Goal: Task Accomplishment & Management: Use online tool/utility

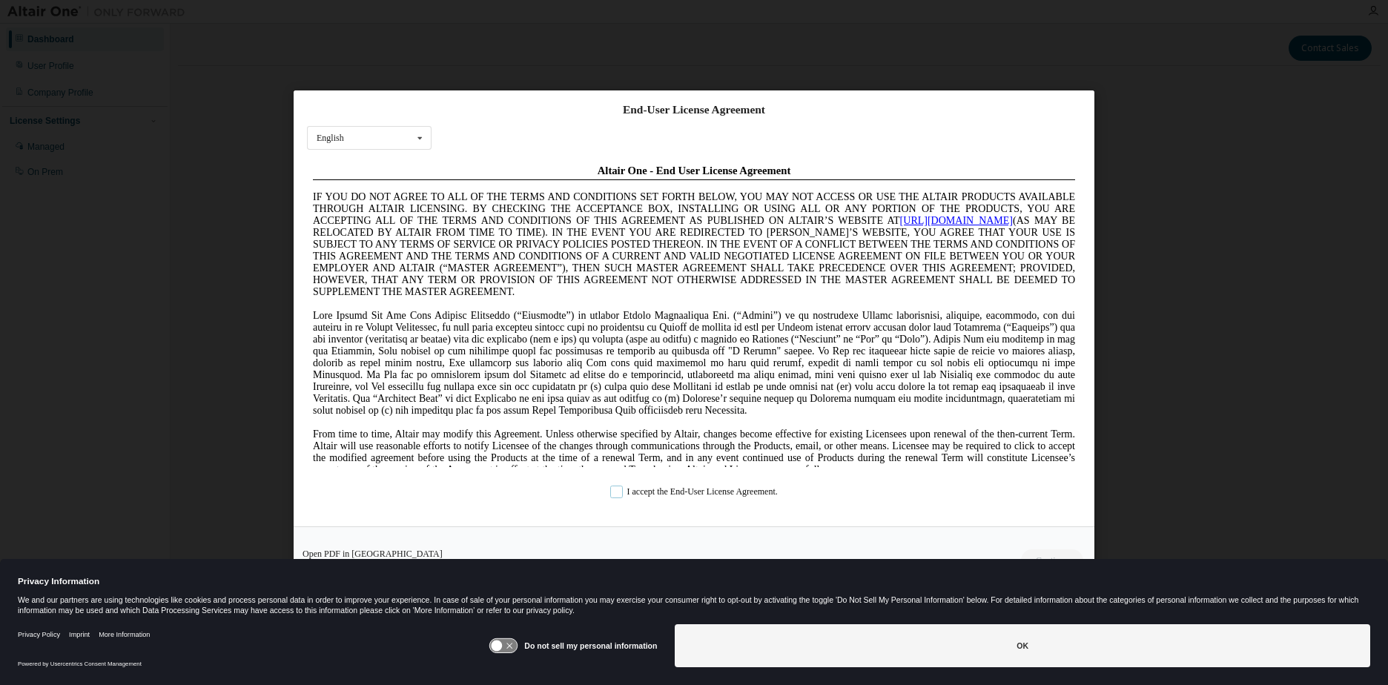
click at [619, 492] on label "I accept the End-User License Agreement." at bounding box center [694, 493] width 168 height 13
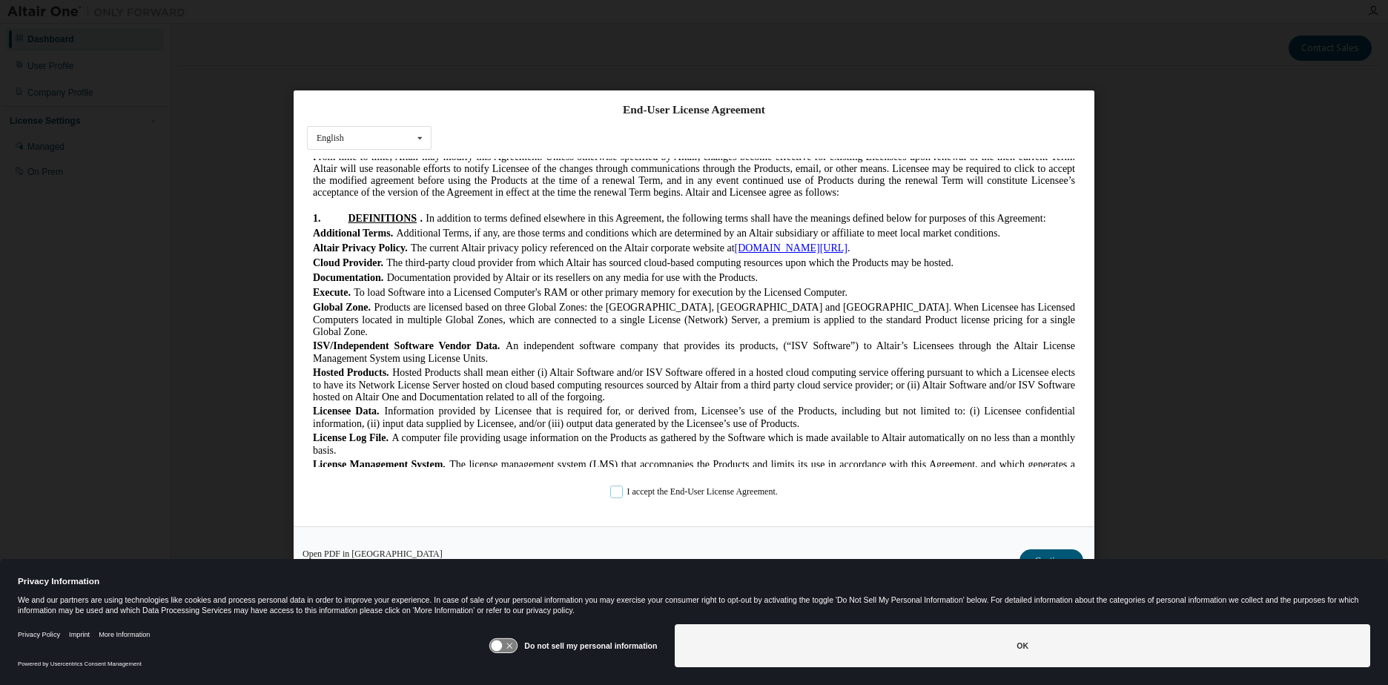
scroll to position [445, 0]
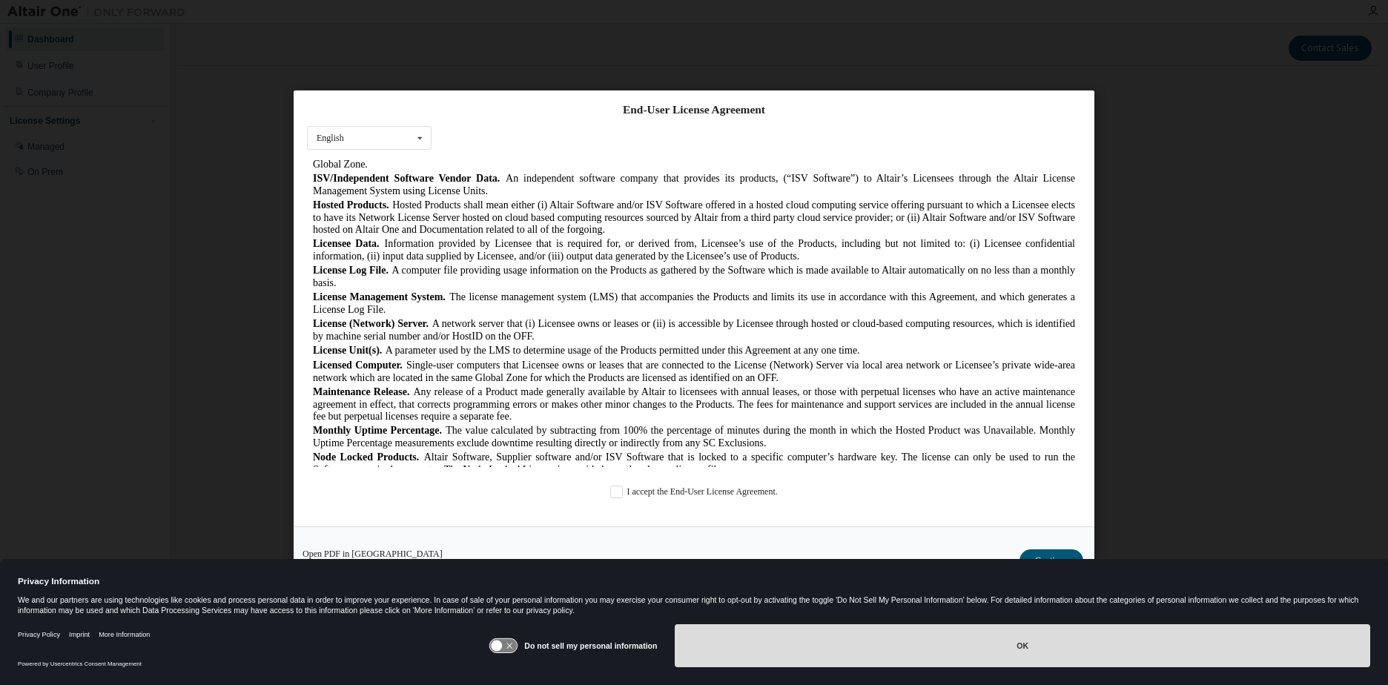
click at [943, 645] on button "OK" at bounding box center [1023, 646] width 696 height 43
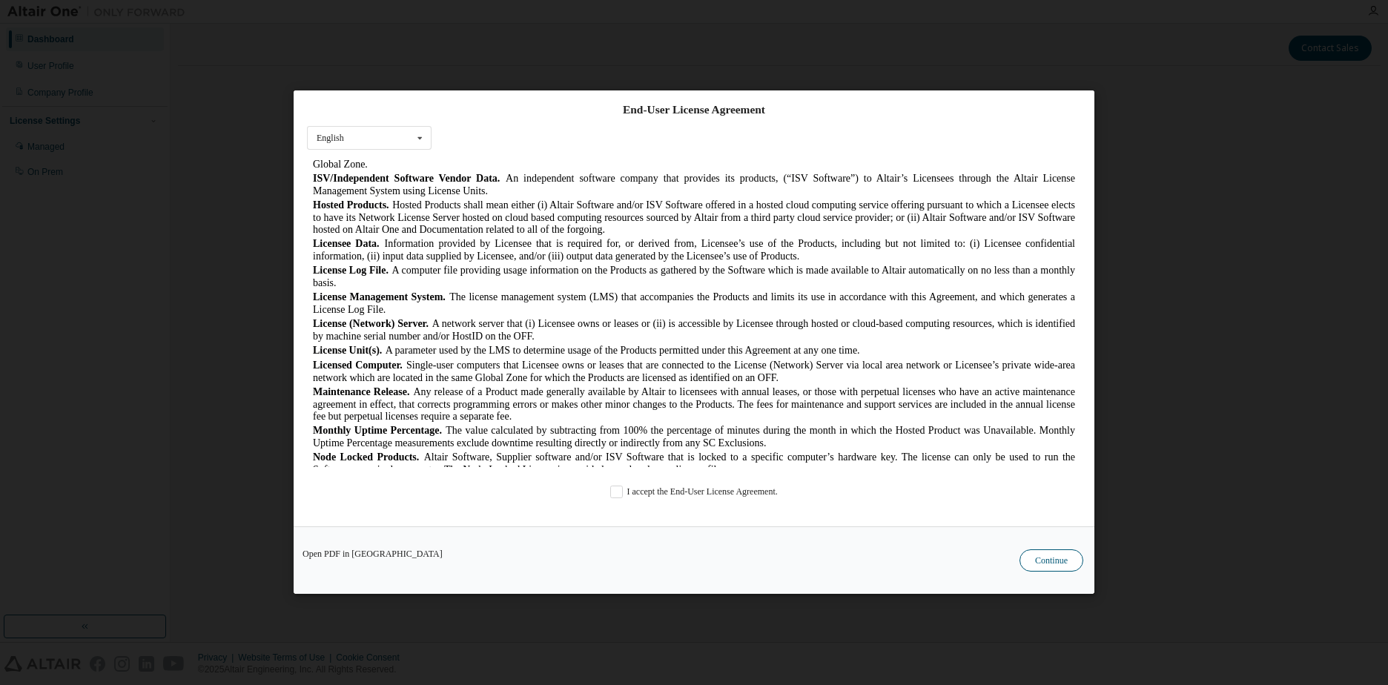
click at [1055, 550] on button "Continue" at bounding box center [1052, 561] width 64 height 22
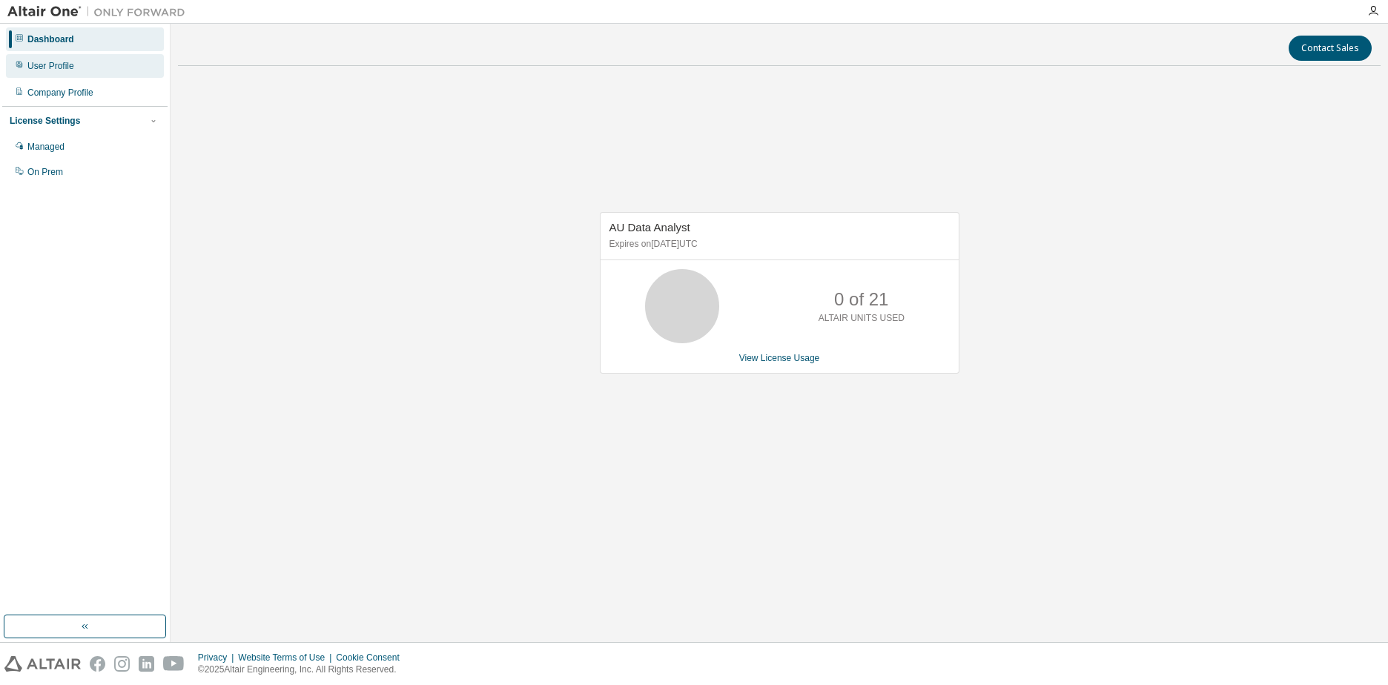
click at [63, 63] on div "User Profile" at bounding box center [50, 66] width 47 height 12
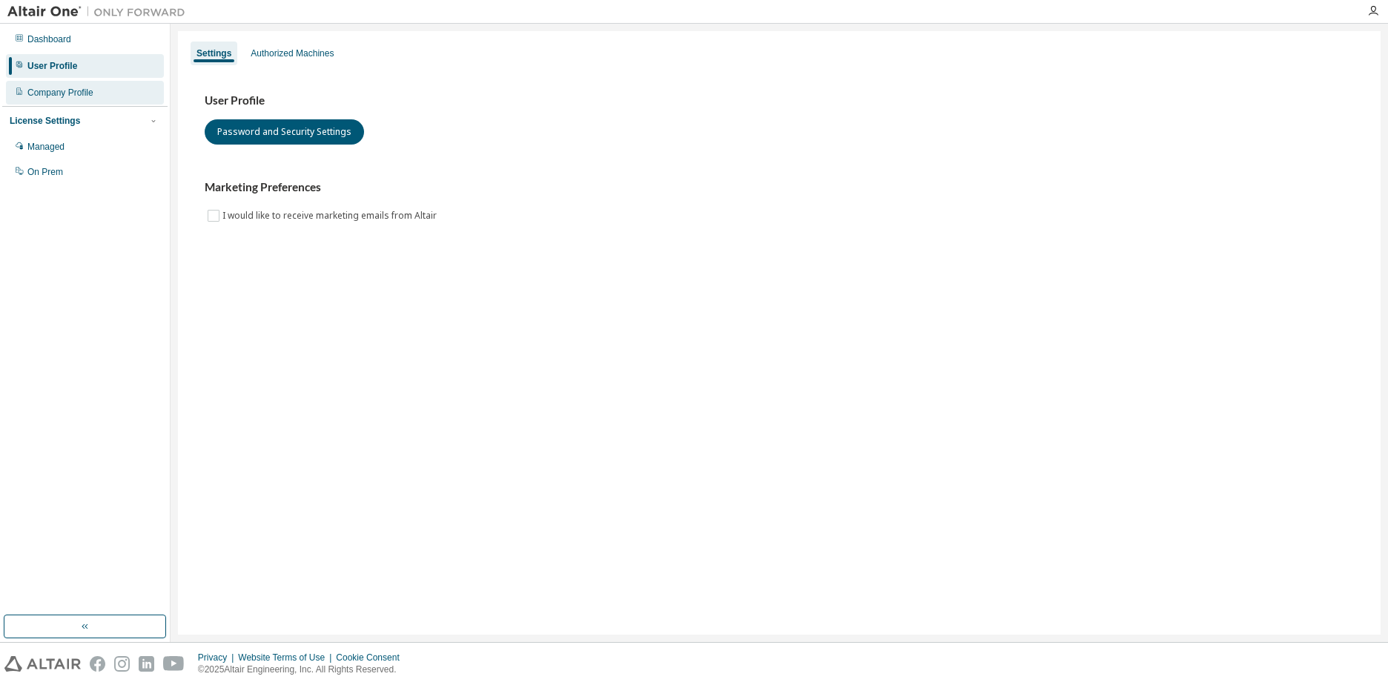
click at [64, 88] on div "Company Profile" at bounding box center [60, 93] width 66 height 12
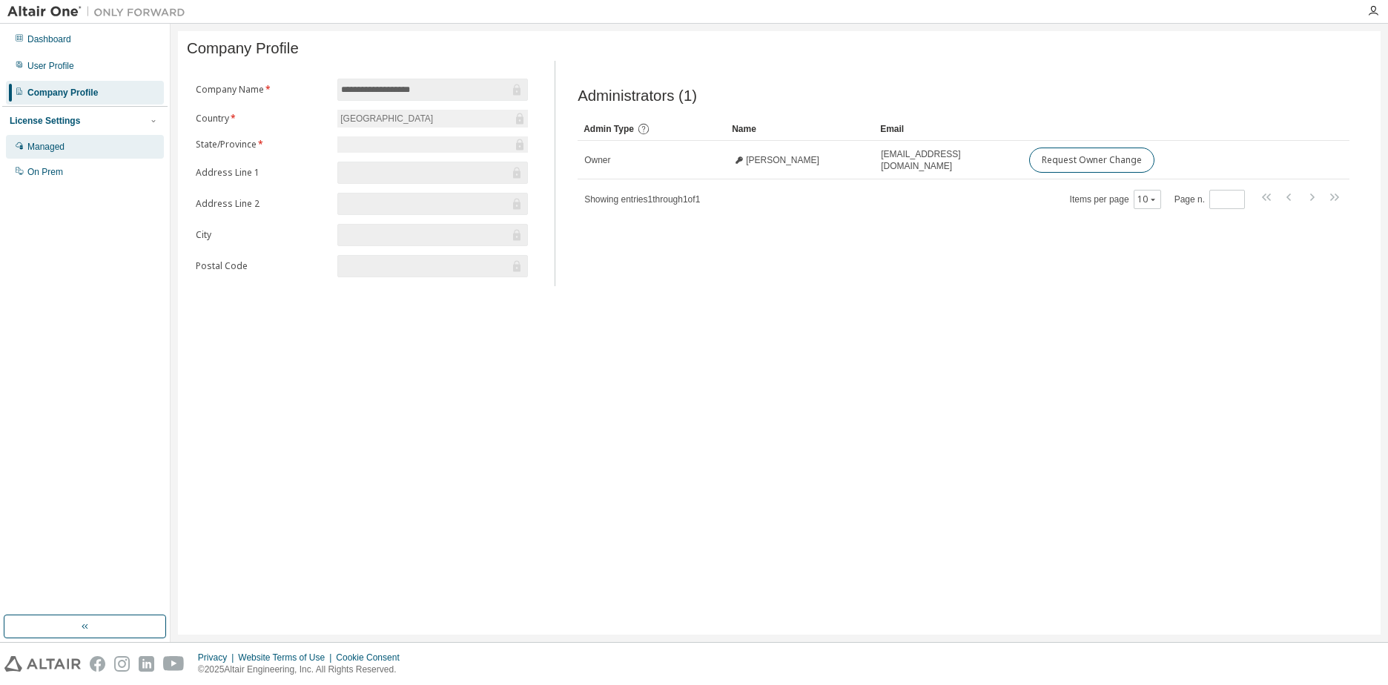
click at [56, 142] on div "Managed" at bounding box center [45, 147] width 37 height 12
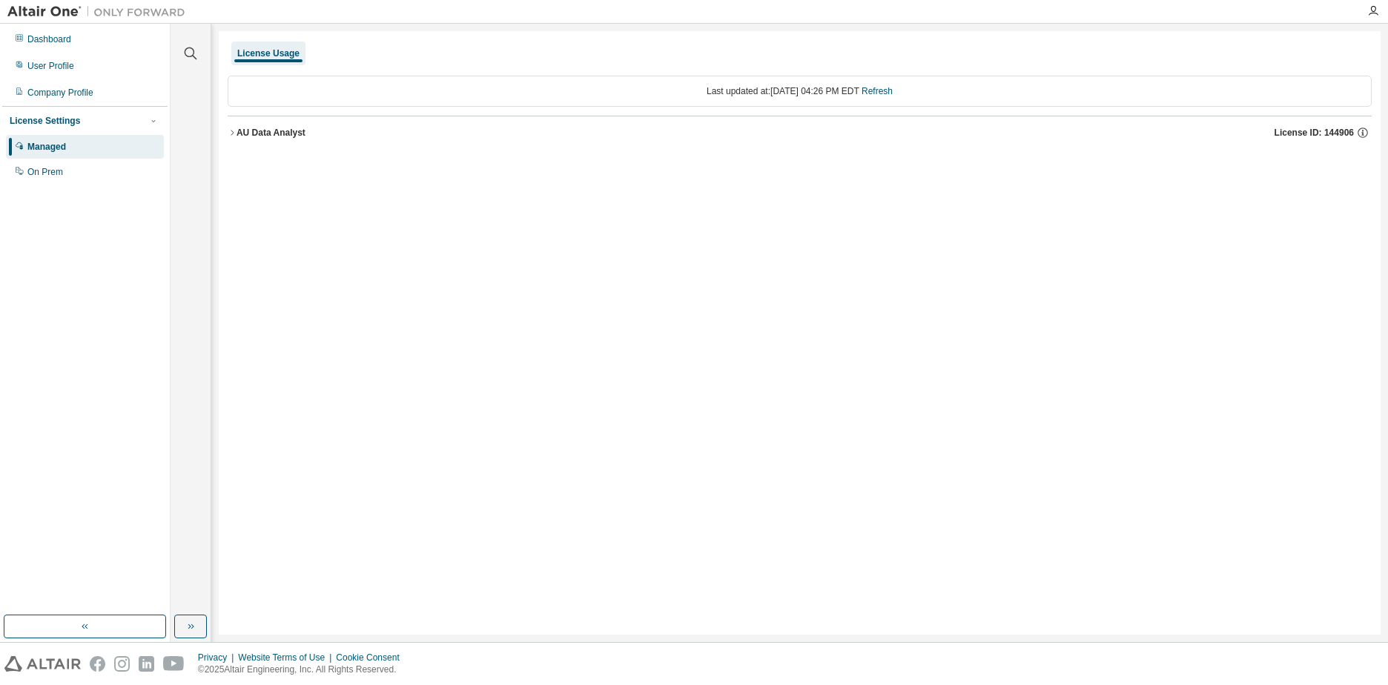
click at [234, 130] on icon "button" at bounding box center [232, 132] width 9 height 9
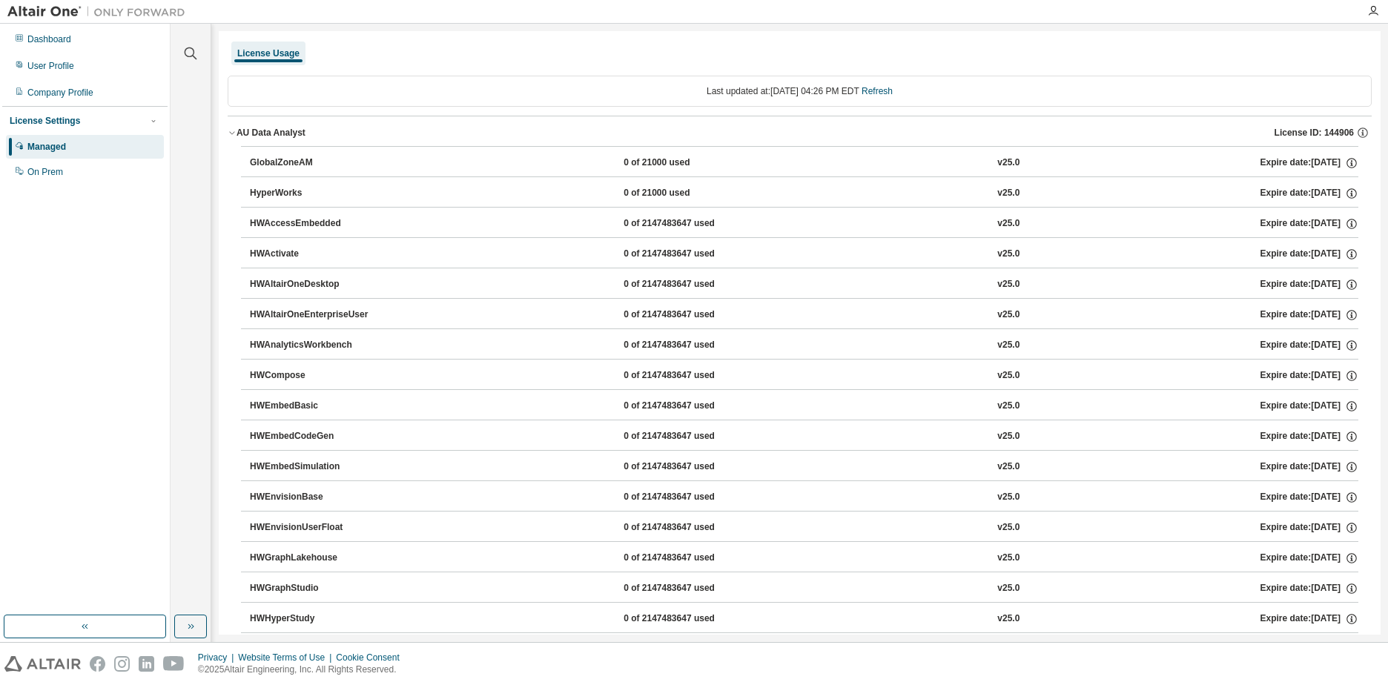
click at [234, 130] on icon "button" at bounding box center [232, 132] width 9 height 9
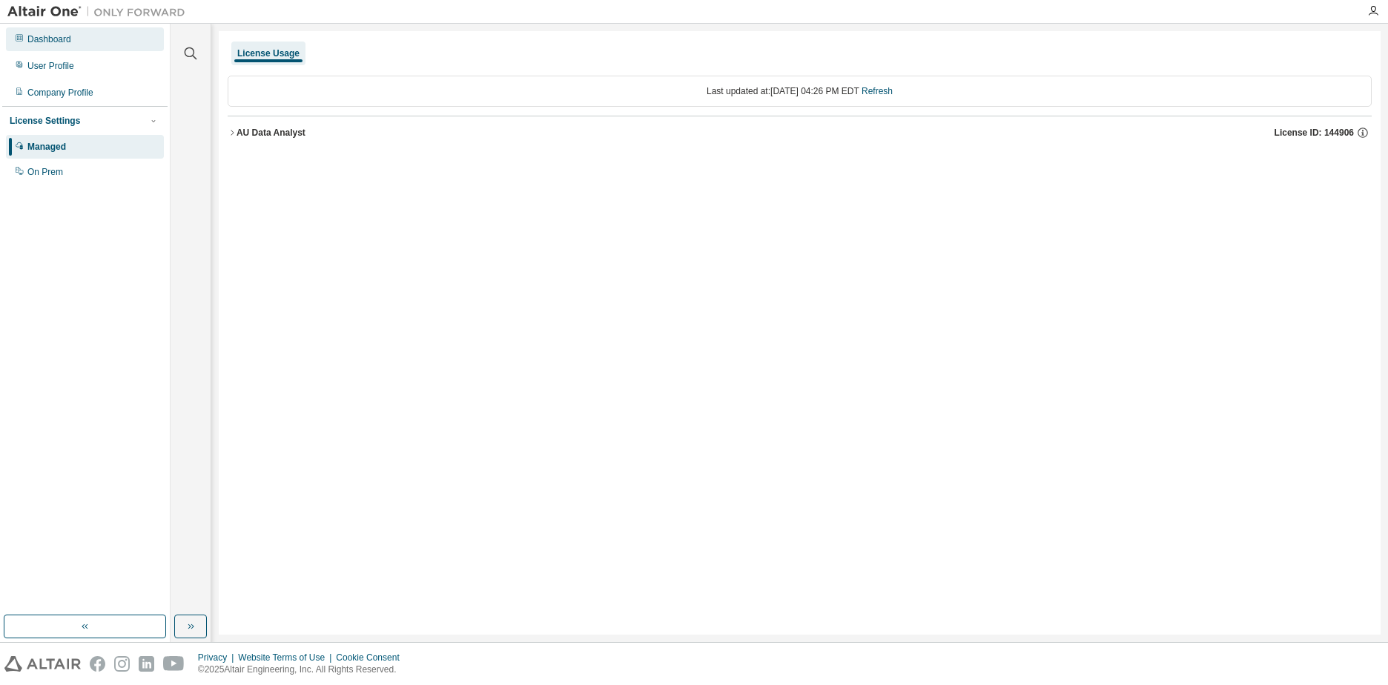
click at [61, 39] on div "Dashboard" at bounding box center [49, 39] width 44 height 12
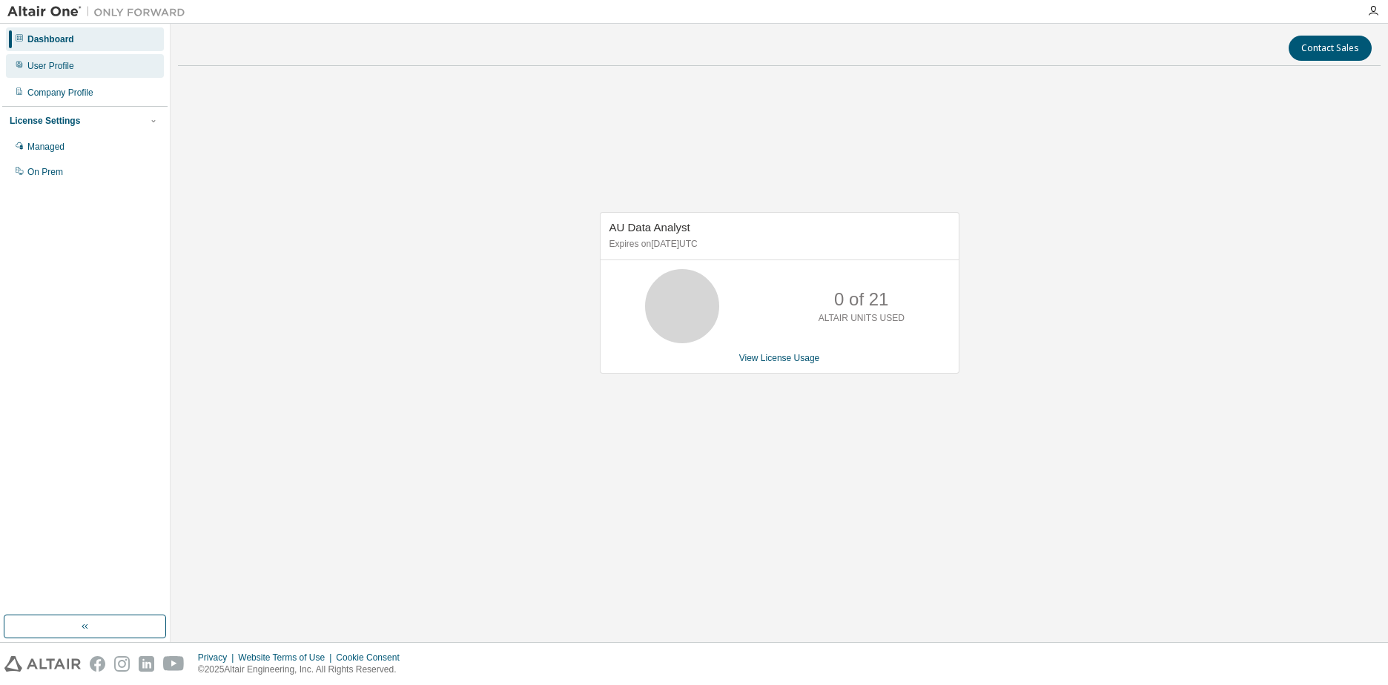
click at [53, 65] on div "User Profile" at bounding box center [50, 66] width 47 height 12
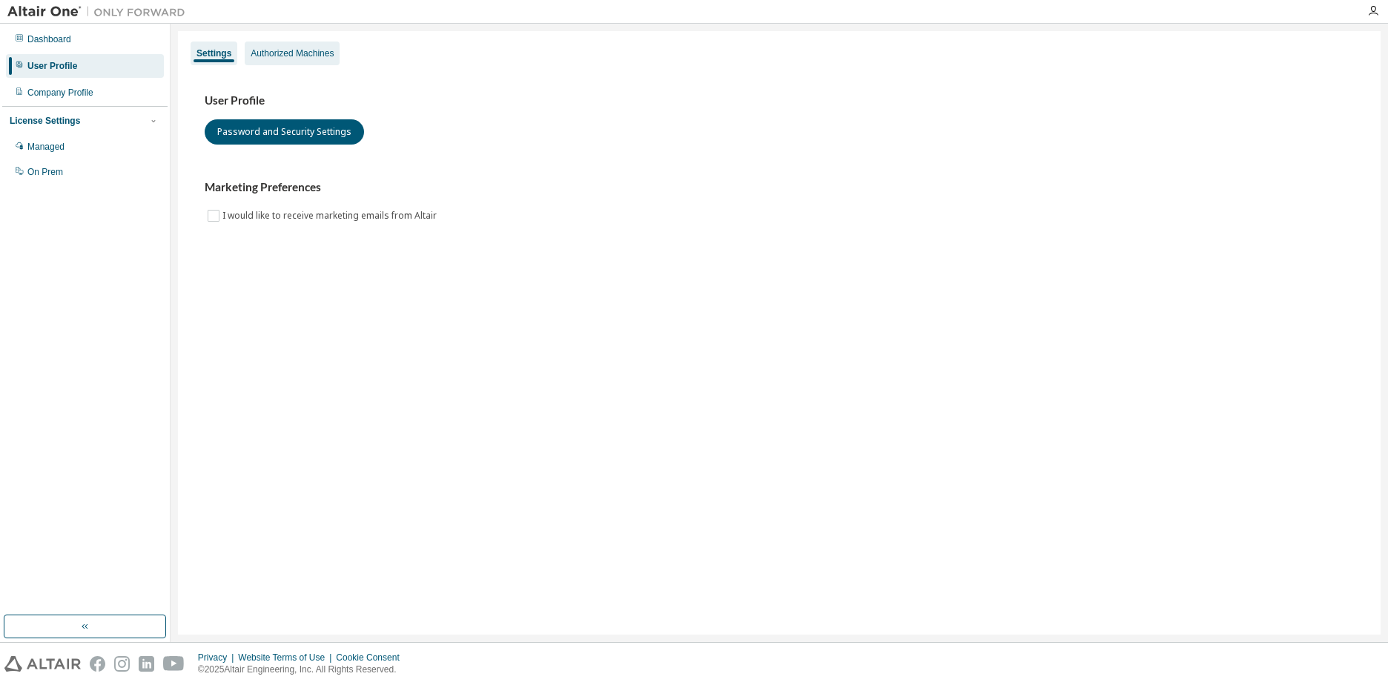
click at [309, 53] on div "Authorized Machines" at bounding box center [292, 53] width 83 height 12
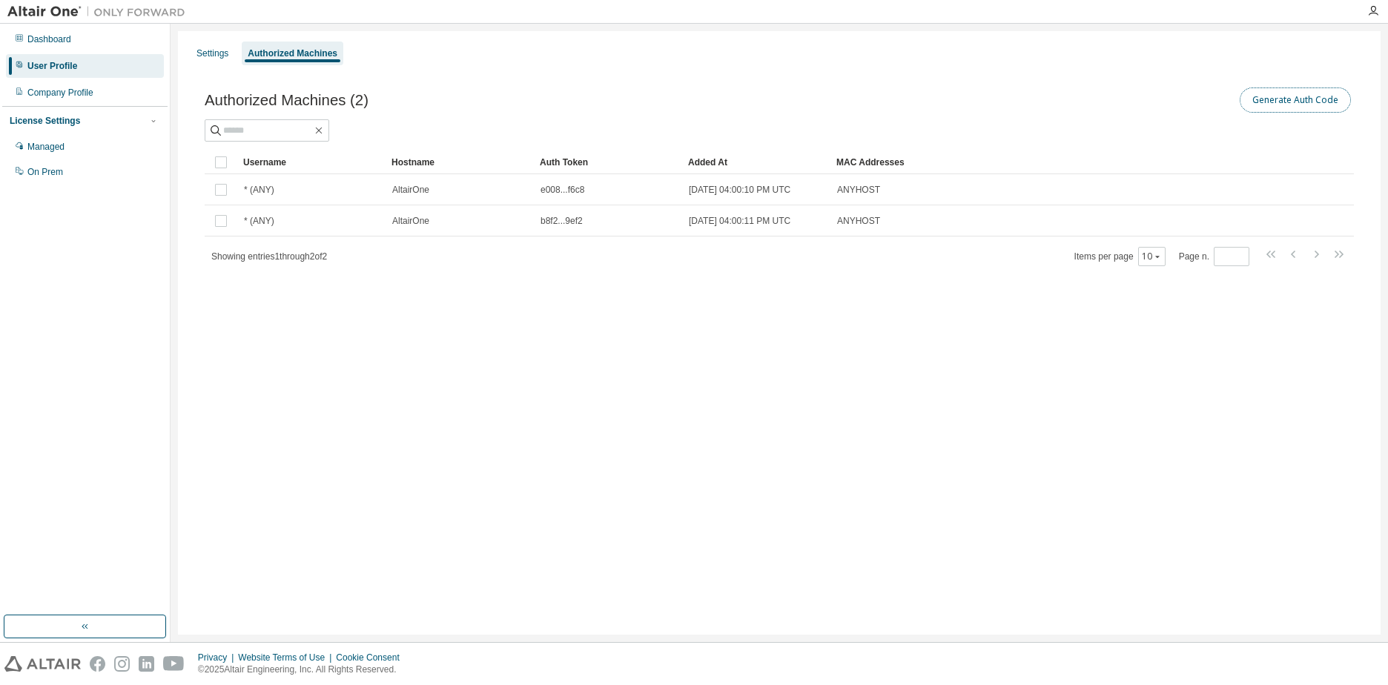
click at [1317, 99] on button "Generate Auth Code" at bounding box center [1295, 100] width 111 height 25
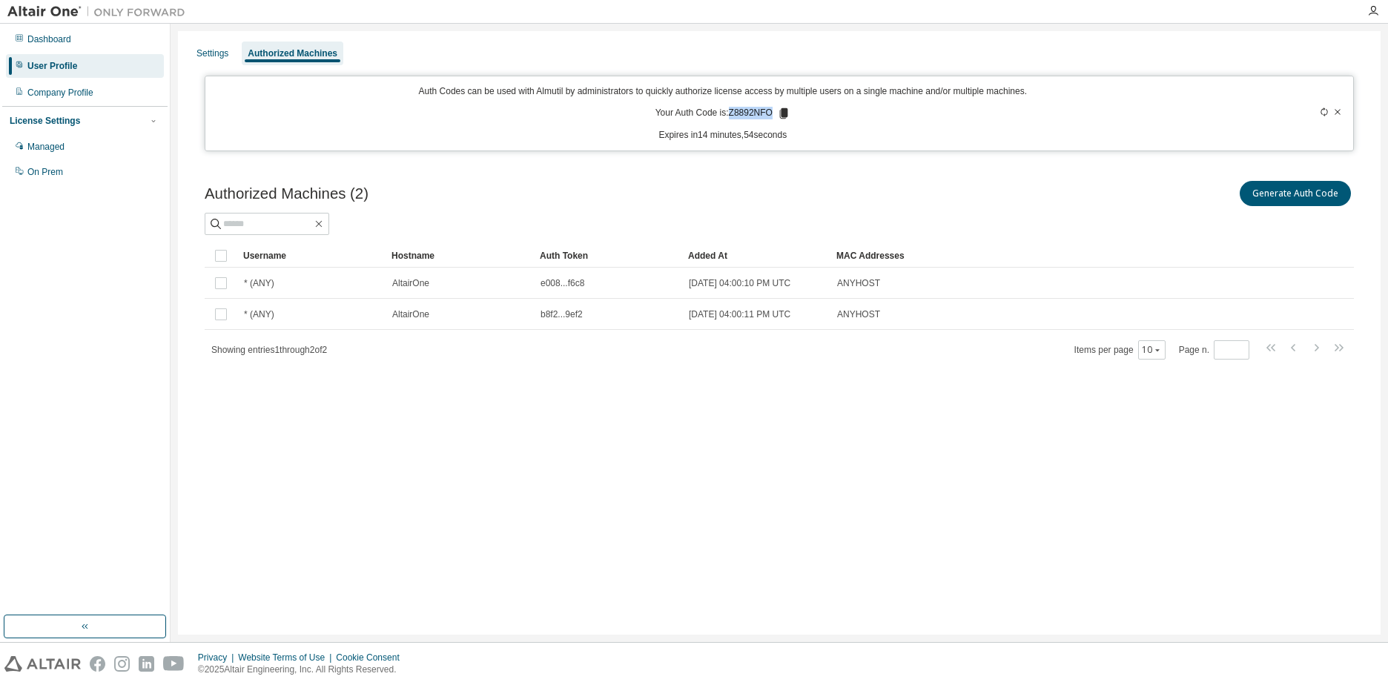
drag, startPoint x: 771, startPoint y: 113, endPoint x: 730, endPoint y: 110, distance: 41.0
click at [730, 110] on p "Your Auth Code is: Z8892NFO" at bounding box center [723, 113] width 135 height 13
copy p "Z8892NFO"
